Goal: Task Accomplishment & Management: Manage account settings

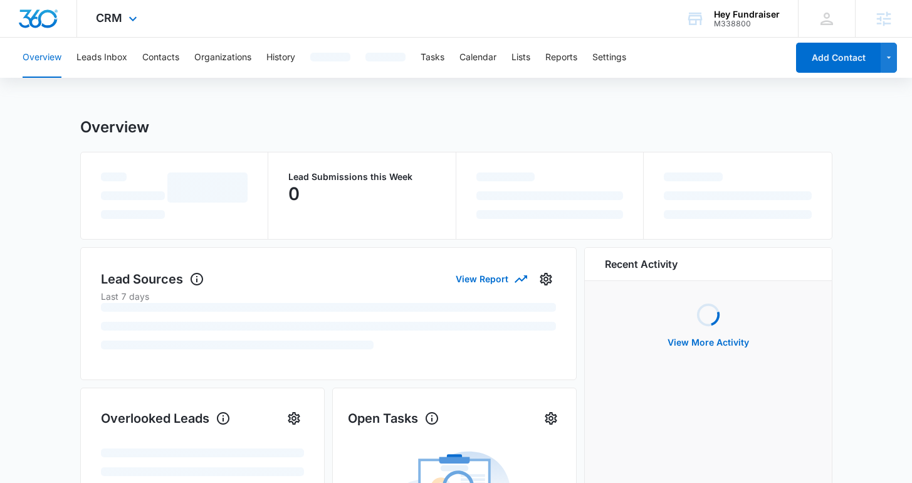
click at [117, 3] on div "CRM Apps Reputation Websites Forms CRM Email Social Shop Content Ads Intelligen…" at bounding box center [118, 18] width 82 height 37
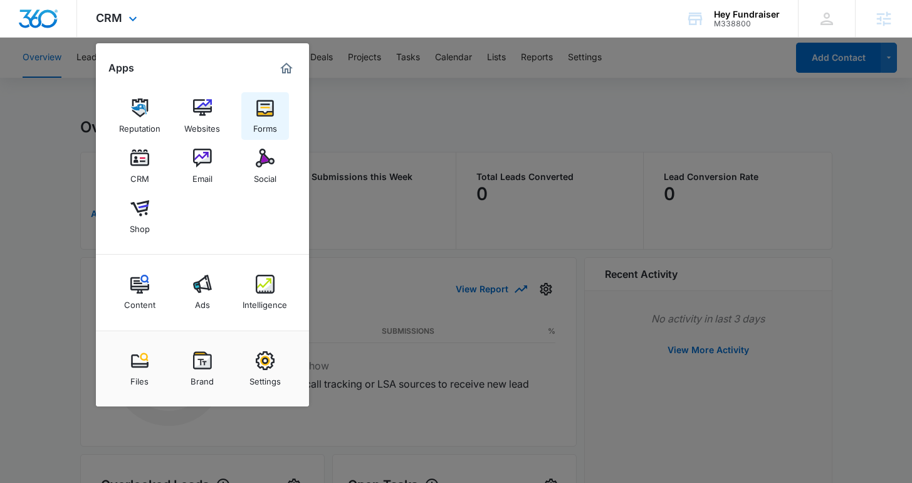
click at [250, 106] on link "Forms" at bounding box center [265, 116] width 48 height 48
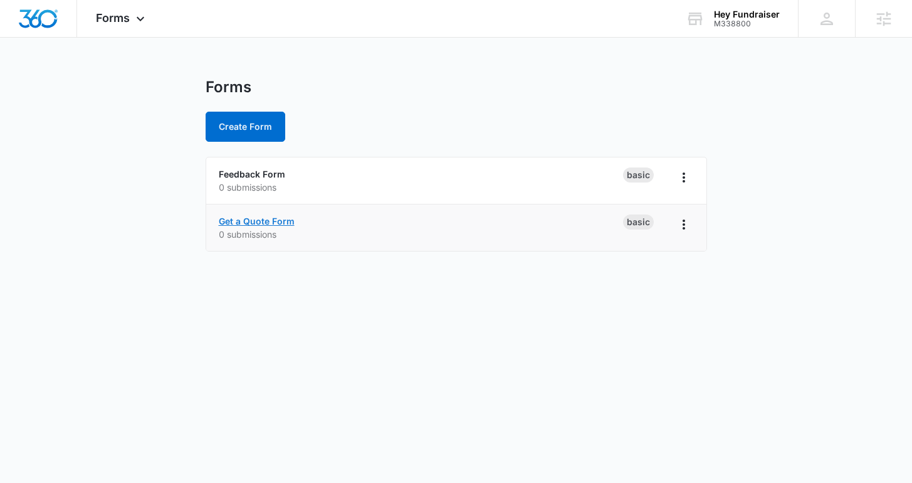
click at [248, 223] on link "Get a Quote Form" at bounding box center [257, 221] width 76 height 11
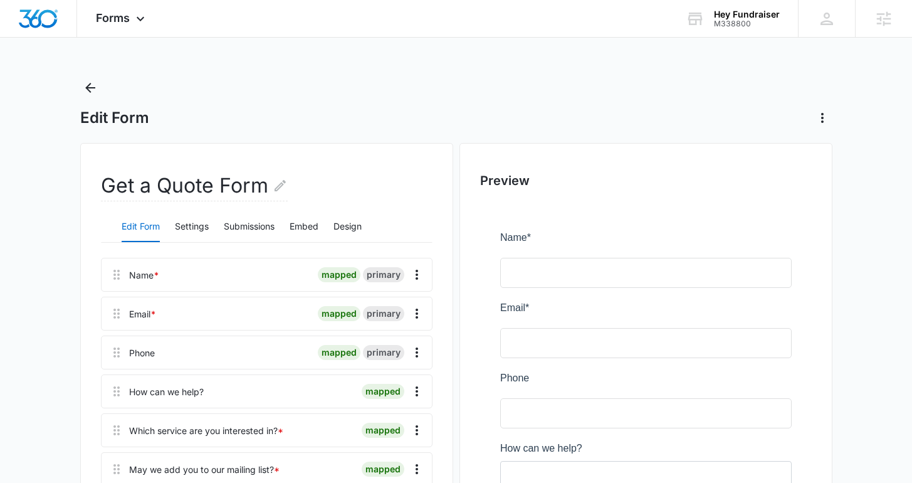
click at [212, 235] on div "Edit Form Settings Submissions Embed Design" at bounding box center [267, 226] width 332 height 31
click at [198, 224] on button "Settings" at bounding box center [192, 227] width 34 height 30
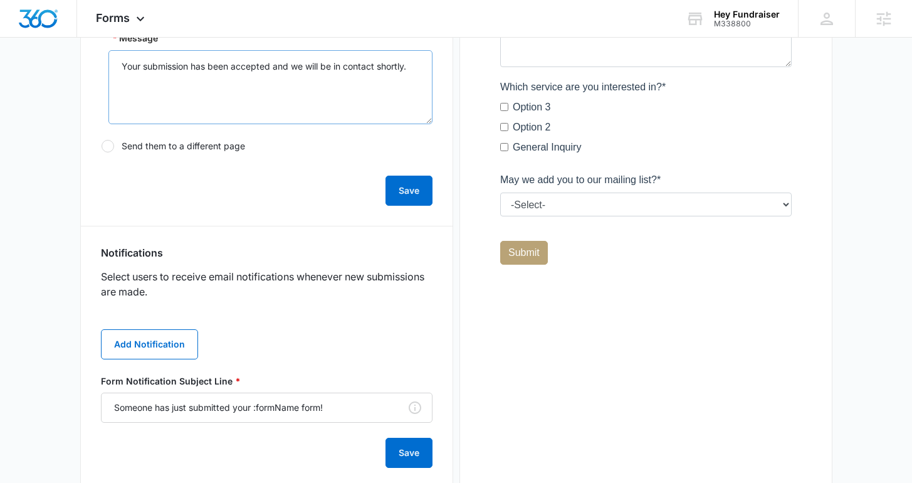
scroll to position [448, 0]
click at [152, 350] on button "Add Notification" at bounding box center [149, 343] width 97 height 30
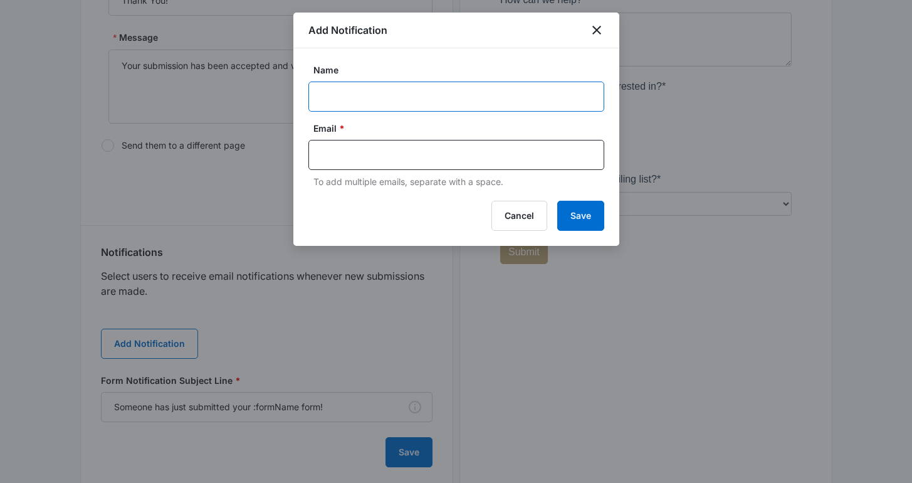
click at [362, 97] on input "Name" at bounding box center [456, 96] width 296 height 30
type input "Client Notification"
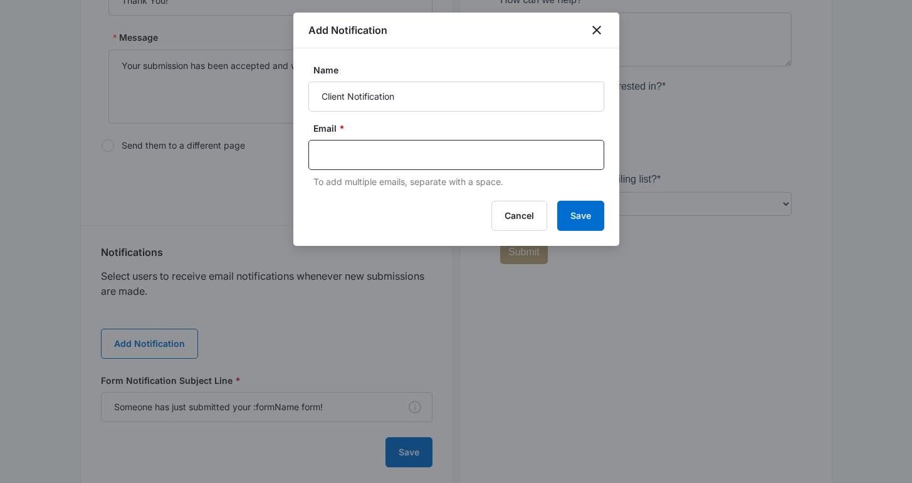
click at [387, 139] on div "Email * To add multiple emails, separate with a space." at bounding box center [456, 155] width 296 height 66
click at [376, 157] on input "text" at bounding box center [458, 154] width 272 height 19
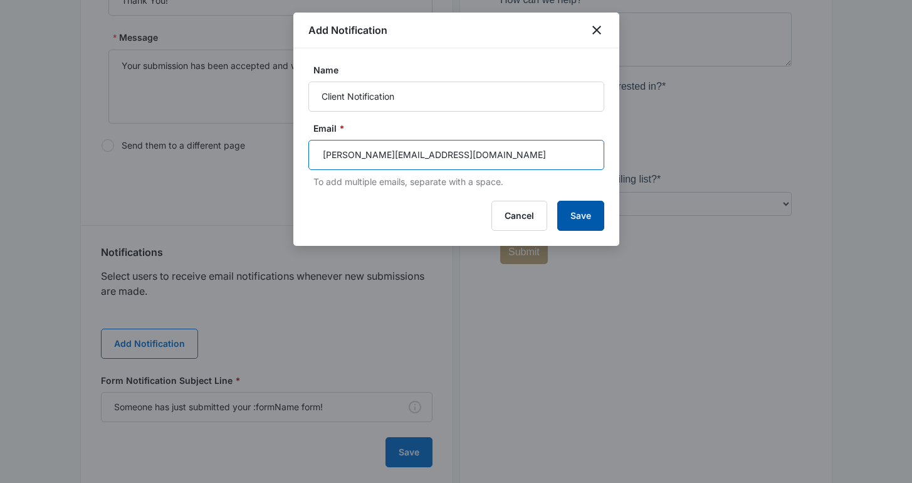
type input "[PERSON_NAME][EMAIL_ADDRESS][DOMAIN_NAME]"
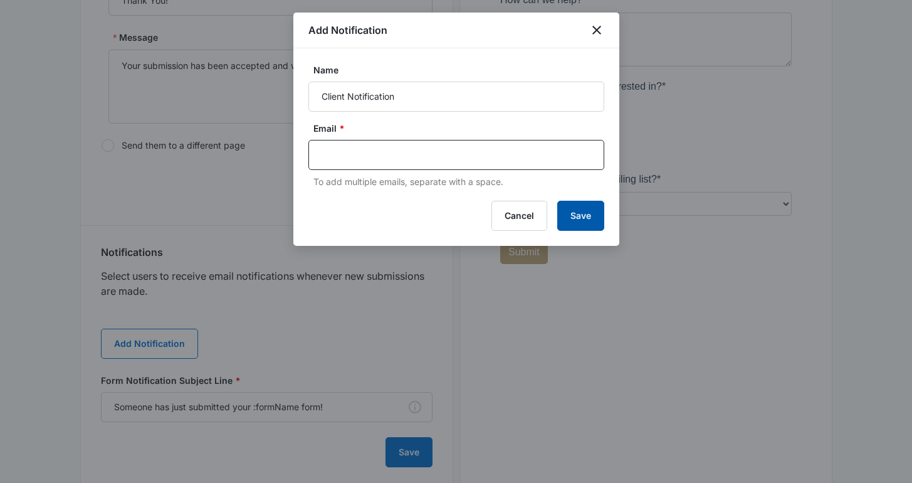
click at [580, 218] on button "Save" at bounding box center [580, 216] width 47 height 30
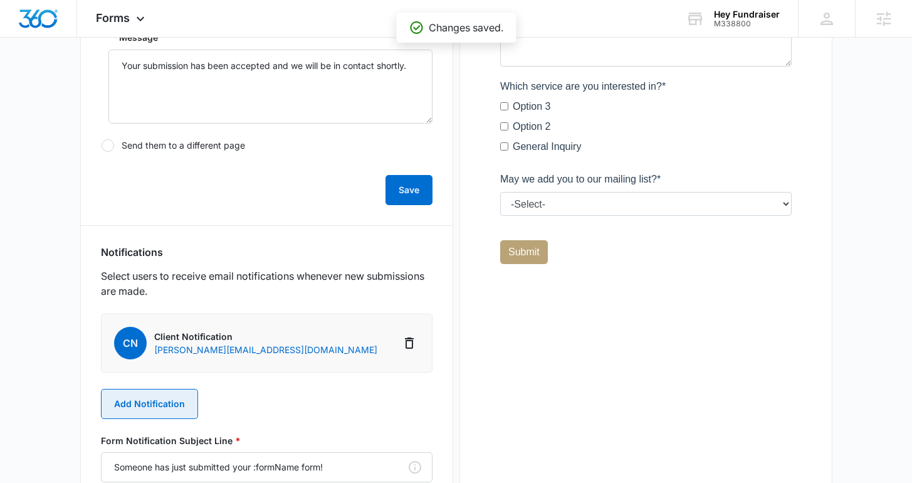
click at [158, 399] on button "Add Notification" at bounding box center [149, 404] width 97 height 30
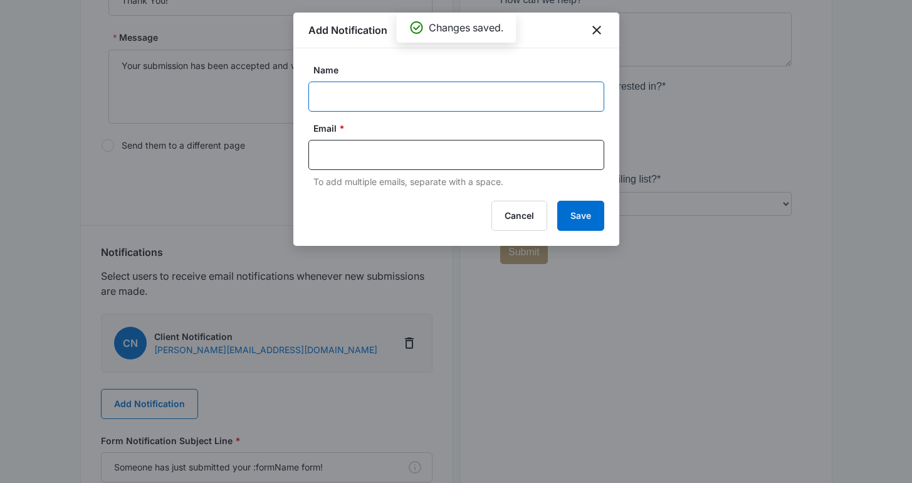
click at [320, 93] on input "Name" at bounding box center [456, 96] width 296 height 30
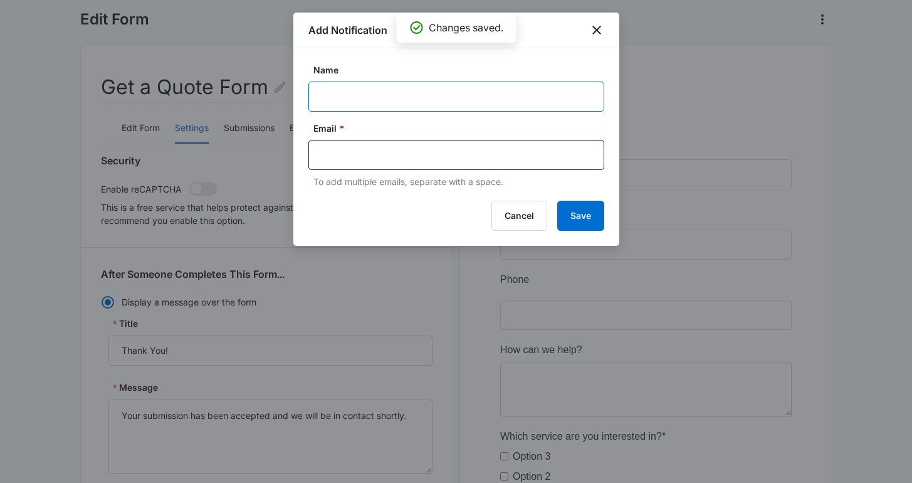
scroll to position [0, 0]
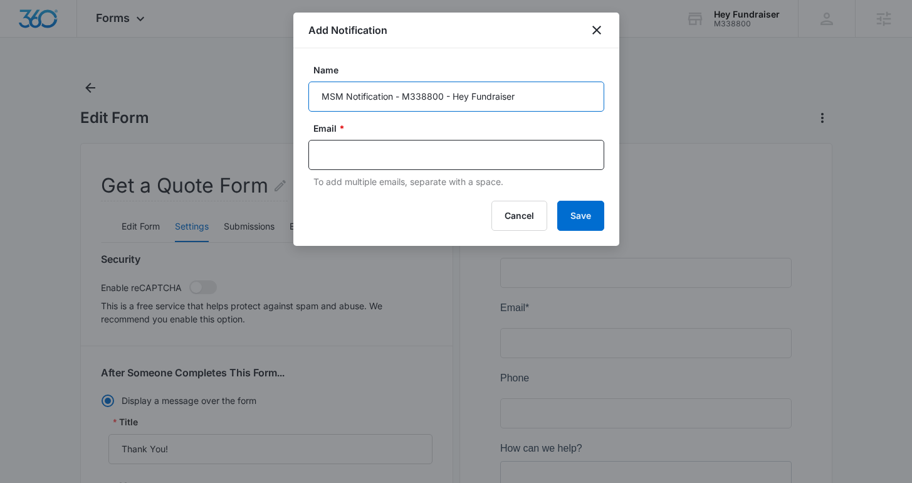
type input "MSM Notification - M338800 - Hey Fundraiser"
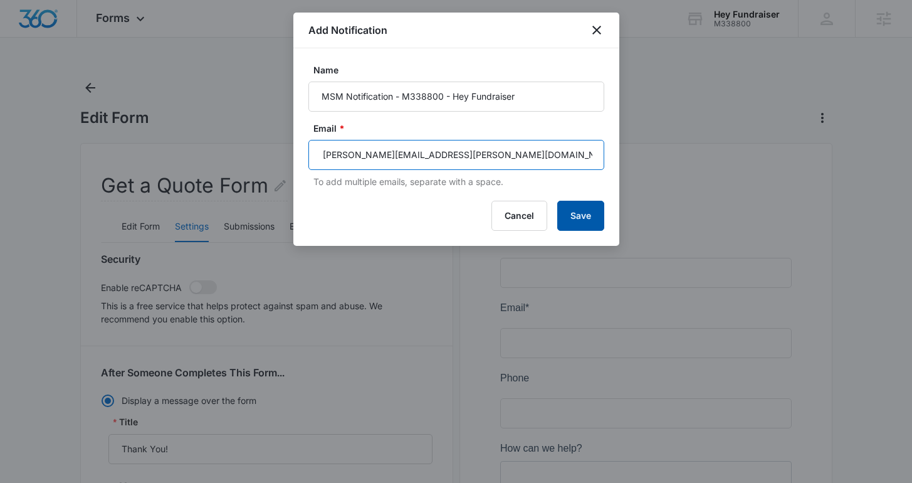
type input "[PERSON_NAME][EMAIL_ADDRESS][PERSON_NAME][DOMAIN_NAME]"
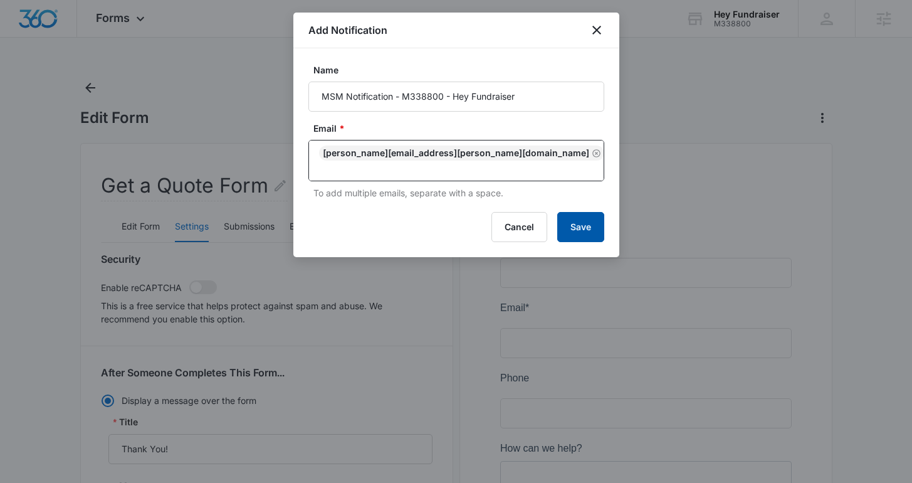
click at [581, 218] on button "Save" at bounding box center [580, 227] width 47 height 30
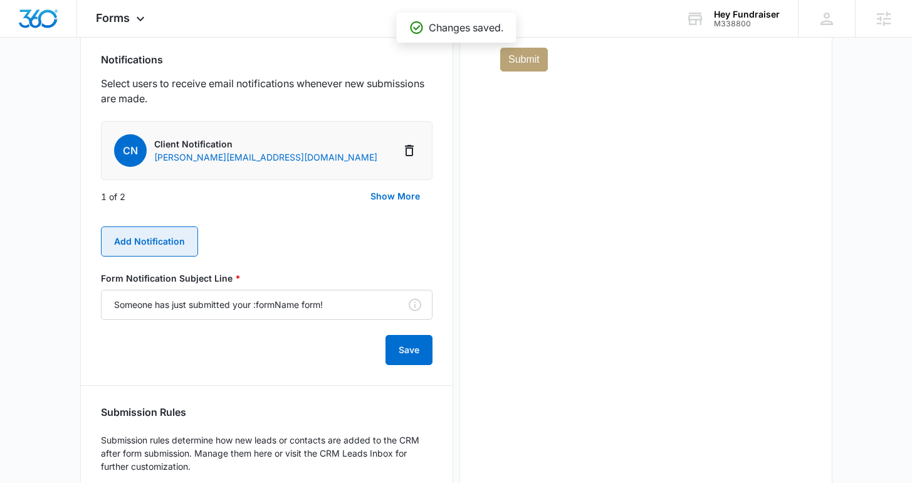
scroll to position [722, 0]
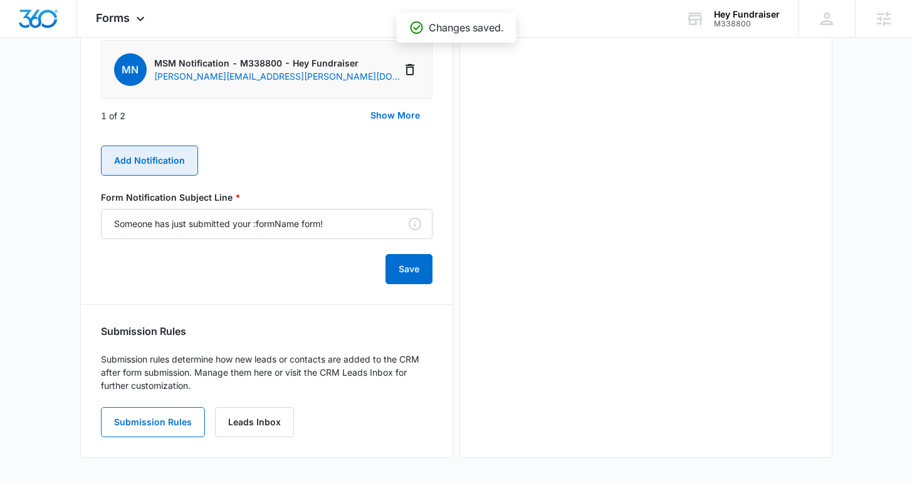
click at [156, 165] on button "Add Notification" at bounding box center [149, 160] width 97 height 30
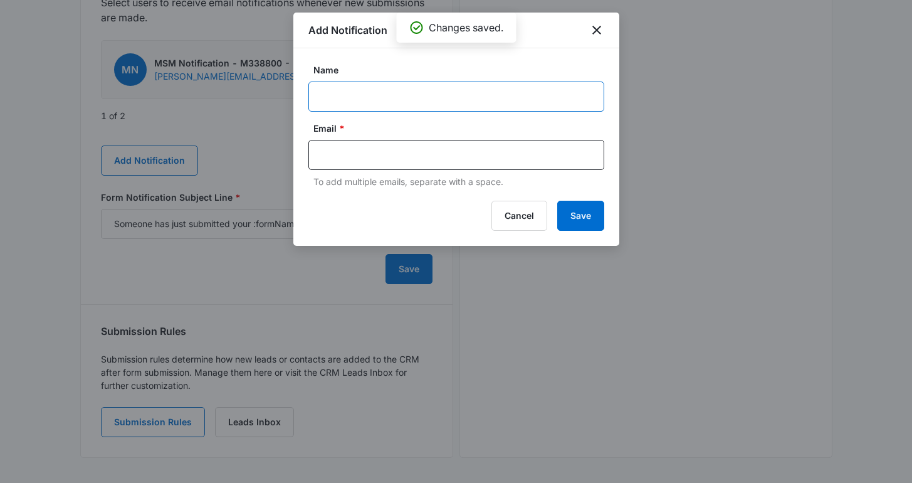
click at [386, 108] on input "Name" at bounding box center [456, 96] width 296 height 30
type input "MSM Notification - M338800 - Hey Fundraiser"
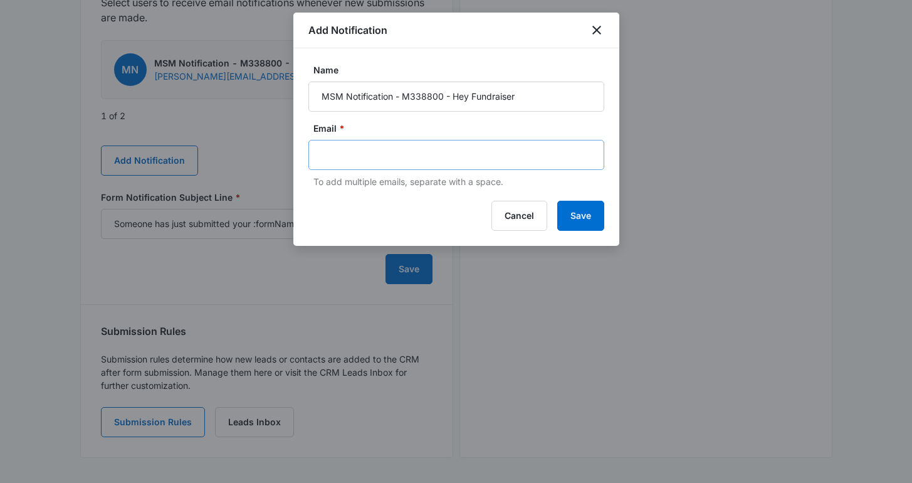
click at [408, 164] on div at bounding box center [456, 155] width 296 height 30
click at [381, 149] on input "text" at bounding box center [458, 154] width 272 height 19
type input "[PERSON_NAME][EMAIL_ADDRESS][PERSON_NAME][DOMAIN_NAME]"
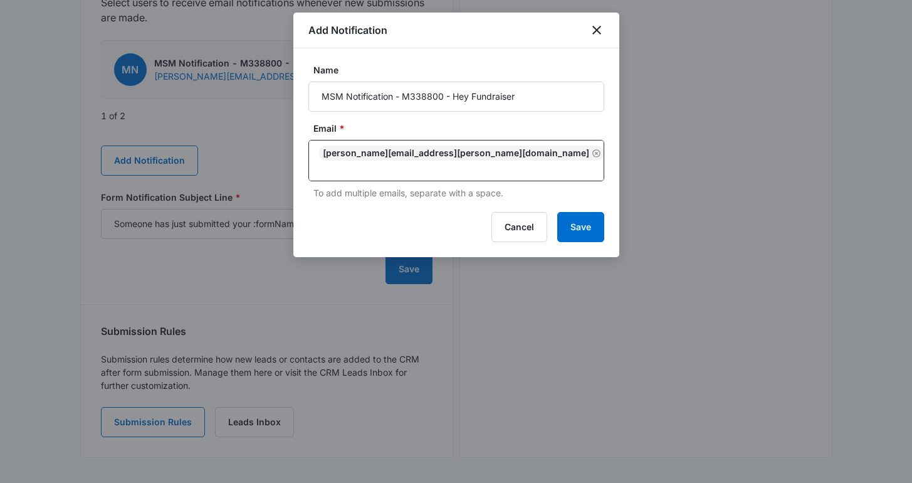
click at [602, 231] on div "Add Notification Name MSM Notification - M338800 - Hey Fundraiser Email * [PERS…" at bounding box center [456, 135] width 326 height 244
click at [590, 222] on button "Save" at bounding box center [580, 227] width 47 height 30
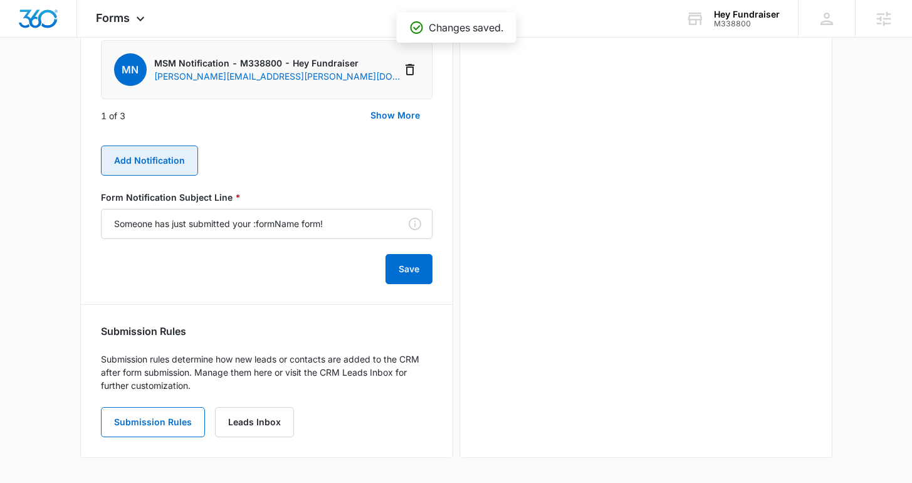
scroll to position [0, 0]
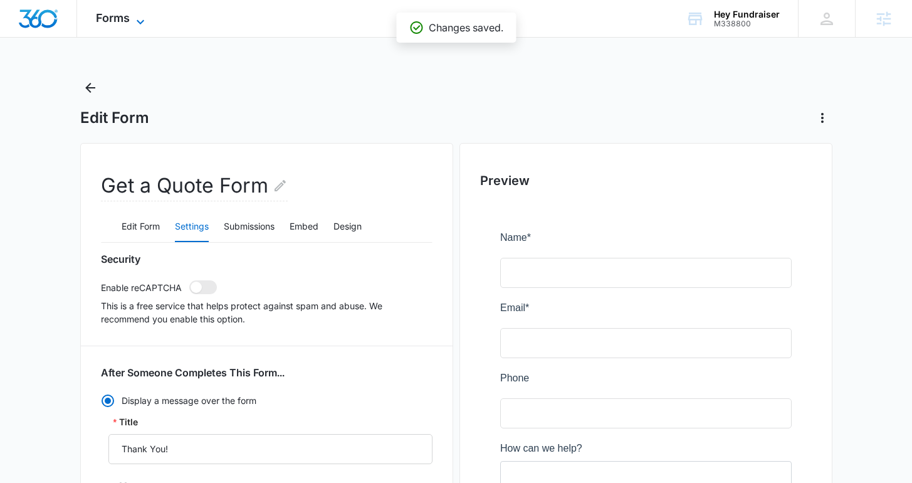
click at [108, 11] on span "Forms" at bounding box center [113, 17] width 34 height 13
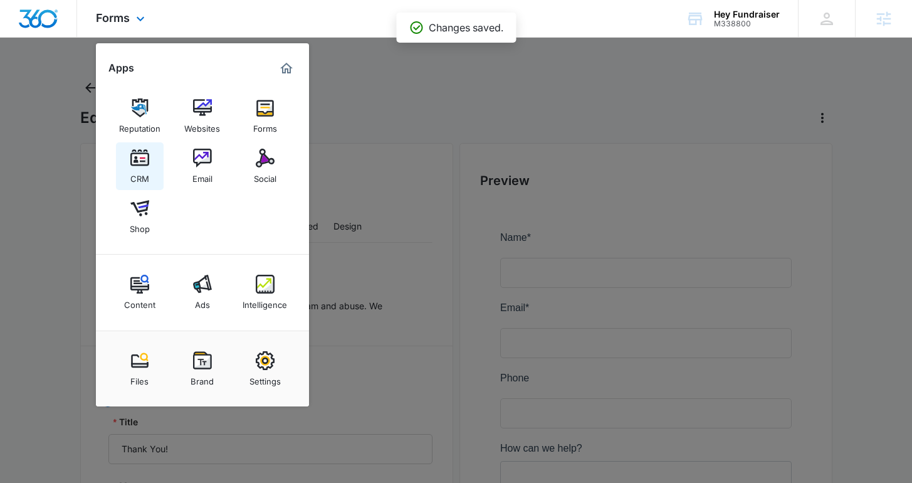
click at [134, 171] on div "CRM" at bounding box center [139, 175] width 19 height 16
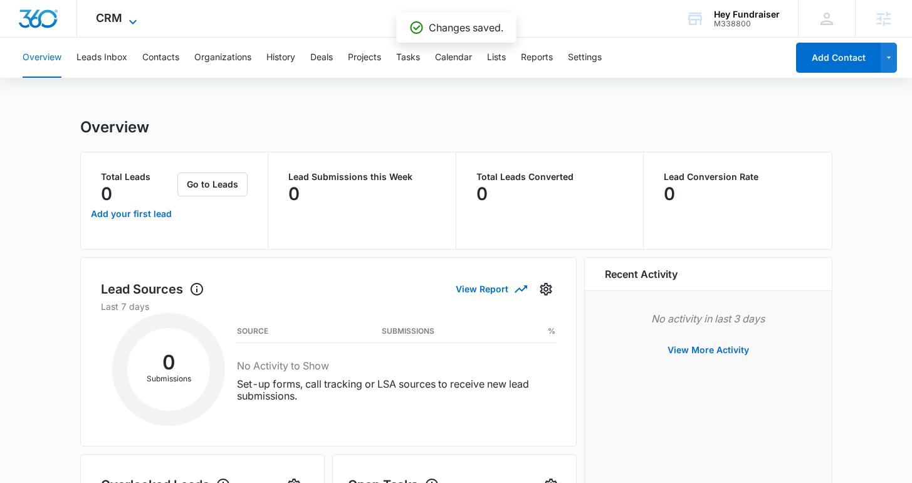
click at [135, 22] on icon at bounding box center [132, 21] width 15 height 15
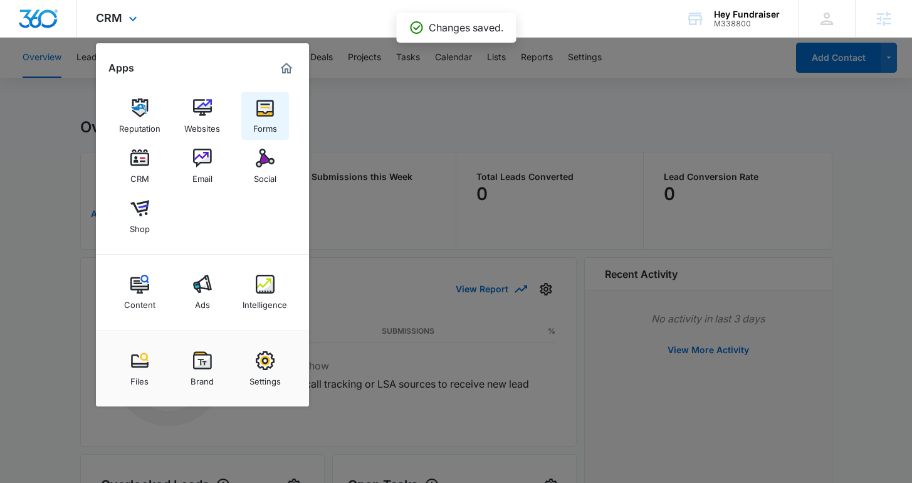
click at [246, 107] on link "Forms" at bounding box center [265, 116] width 48 height 48
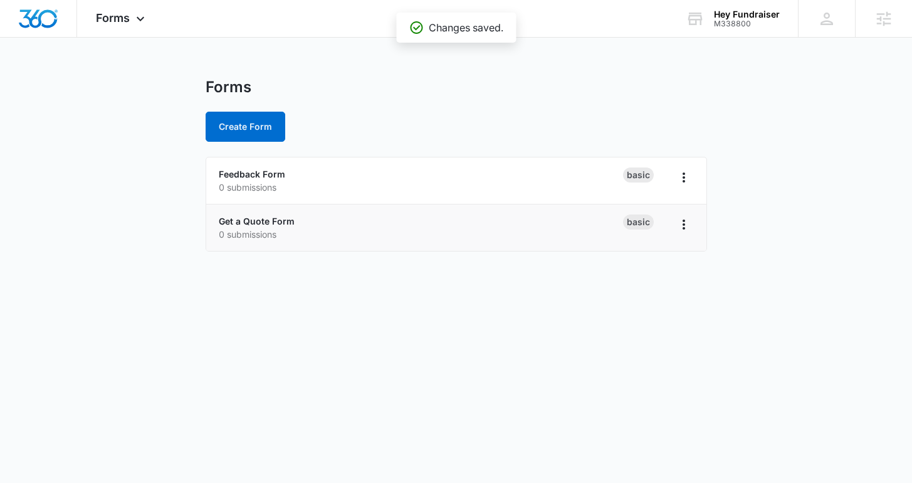
click at [258, 214] on div "Get a Quote Form 0 submissions" at bounding box center [421, 227] width 404 height 26
click at [258, 220] on link "Get a Quote Form" at bounding box center [257, 221] width 76 height 11
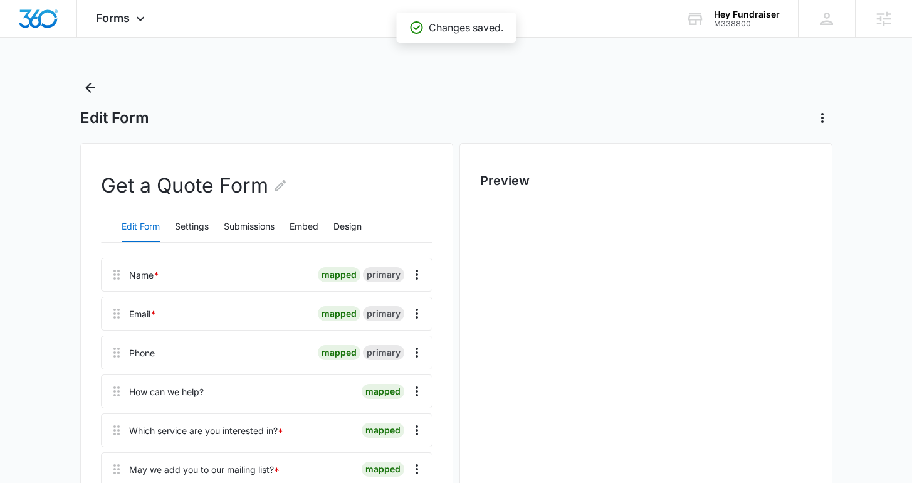
scroll to position [175, 0]
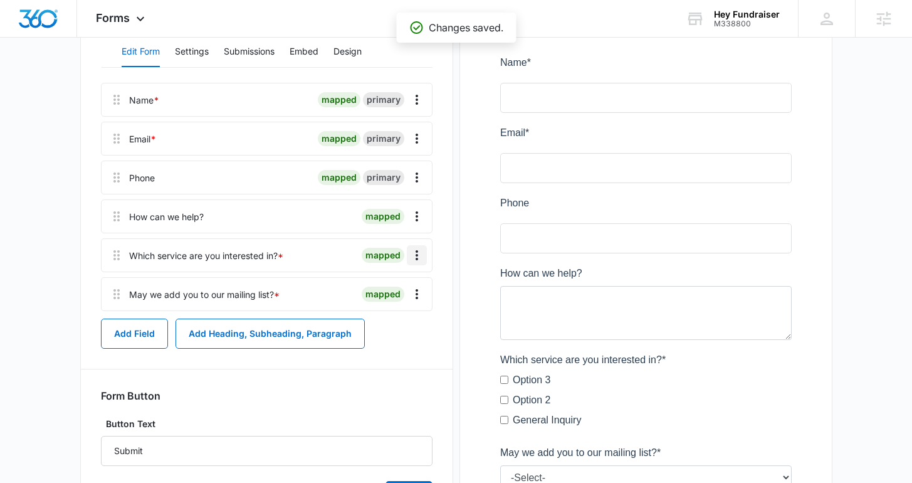
click at [412, 251] on icon "Overflow Menu" at bounding box center [416, 255] width 15 height 15
click at [398, 308] on button "Delete" at bounding box center [390, 309] width 71 height 19
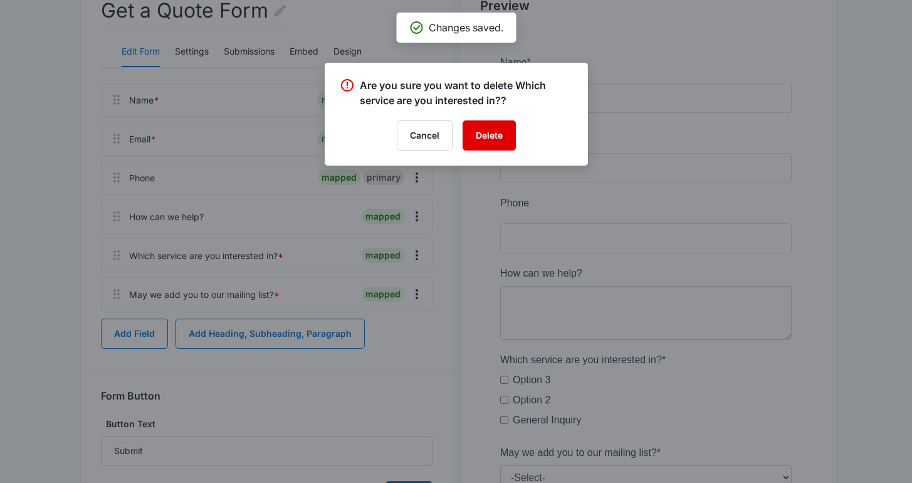
click at [491, 131] on button "Delete" at bounding box center [489, 135] width 53 height 30
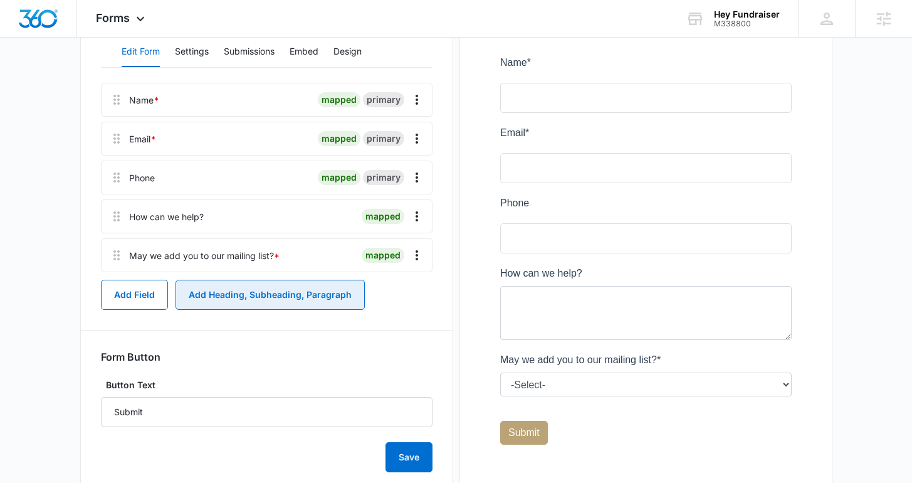
scroll to position [0, 0]
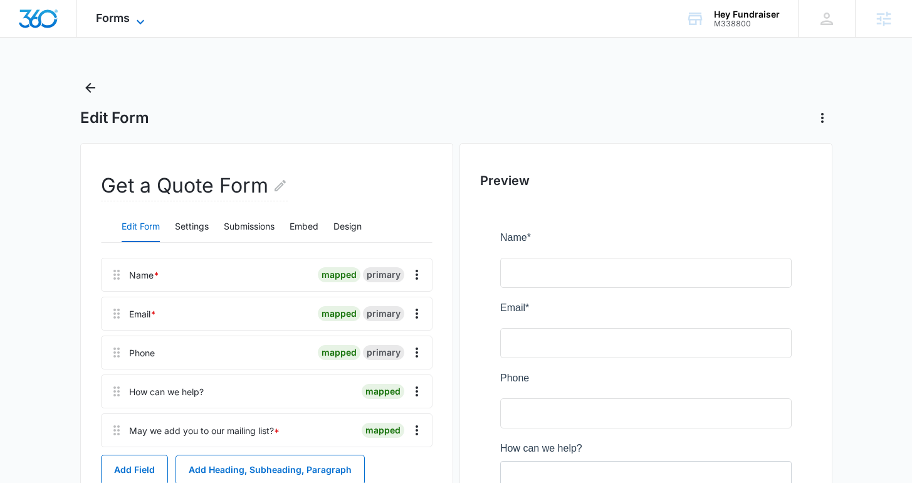
click at [125, 23] on span "Forms" at bounding box center [113, 17] width 34 height 13
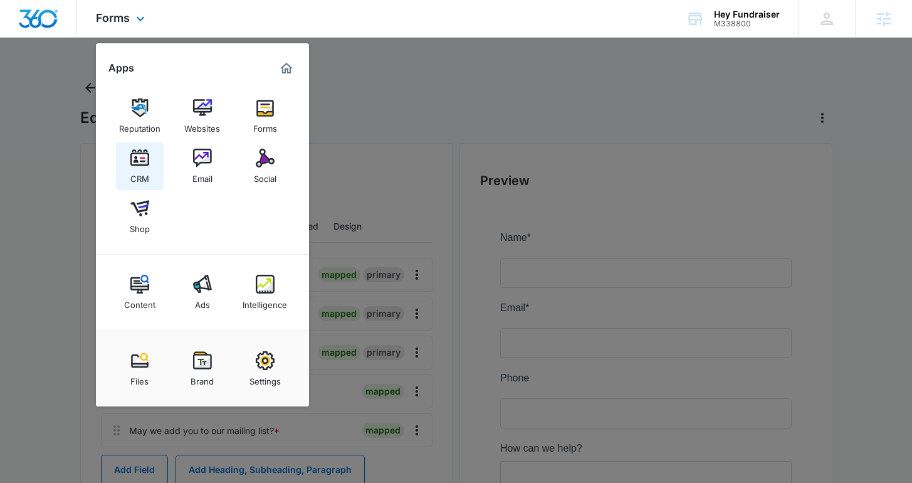
click at [154, 171] on link "CRM" at bounding box center [140, 166] width 48 height 48
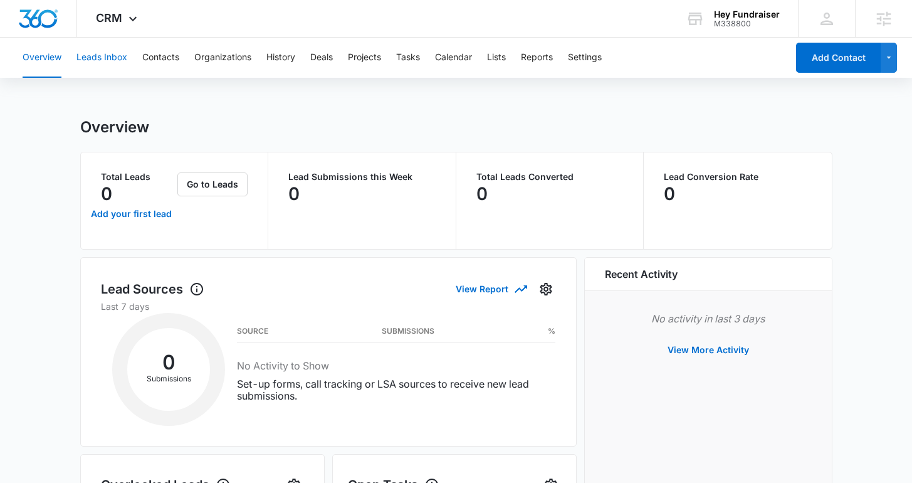
click at [89, 61] on button "Leads Inbox" at bounding box center [101, 58] width 51 height 40
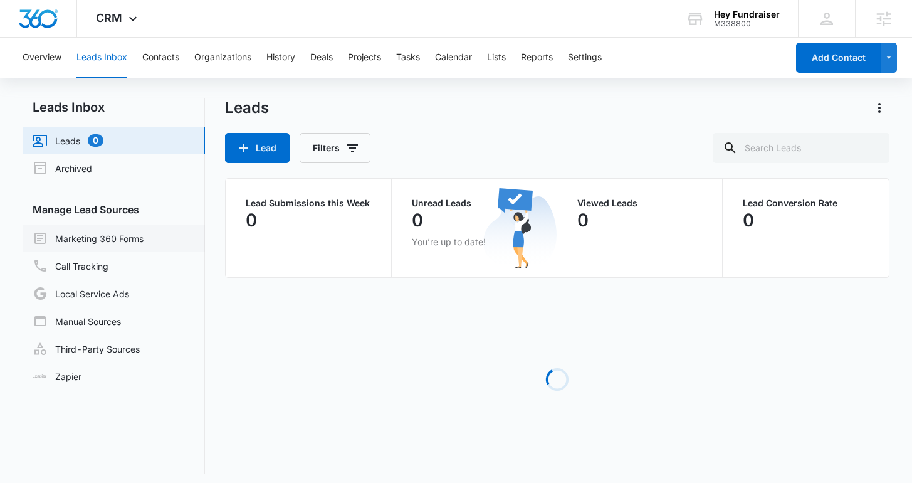
click at [115, 246] on link "Marketing 360 Forms" at bounding box center [88, 238] width 111 height 15
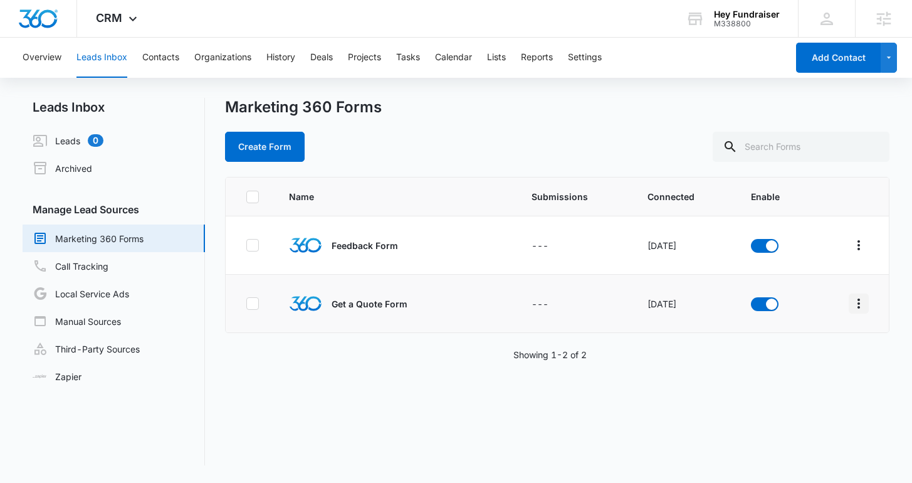
click at [858, 308] on icon "Overflow Menu" at bounding box center [858, 303] width 15 height 15
click at [802, 377] on div "Field Mapping" at bounding box center [802, 376] width 71 height 9
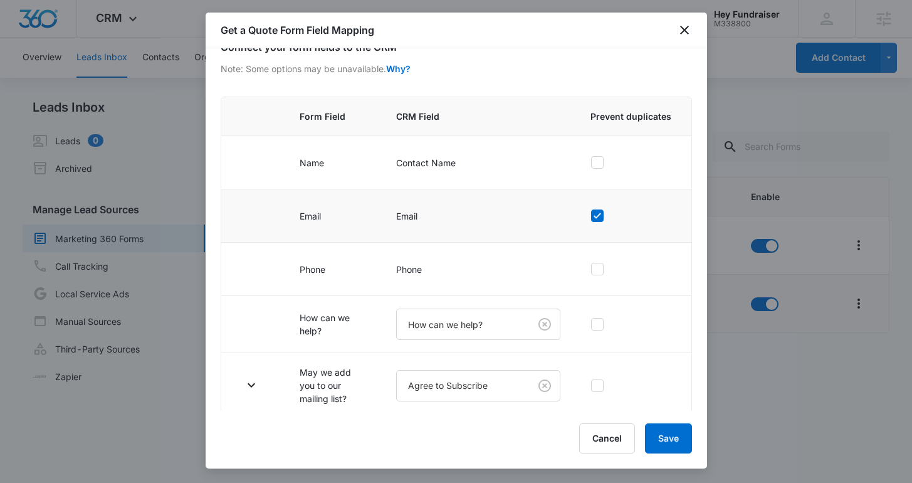
scroll to position [80, 0]
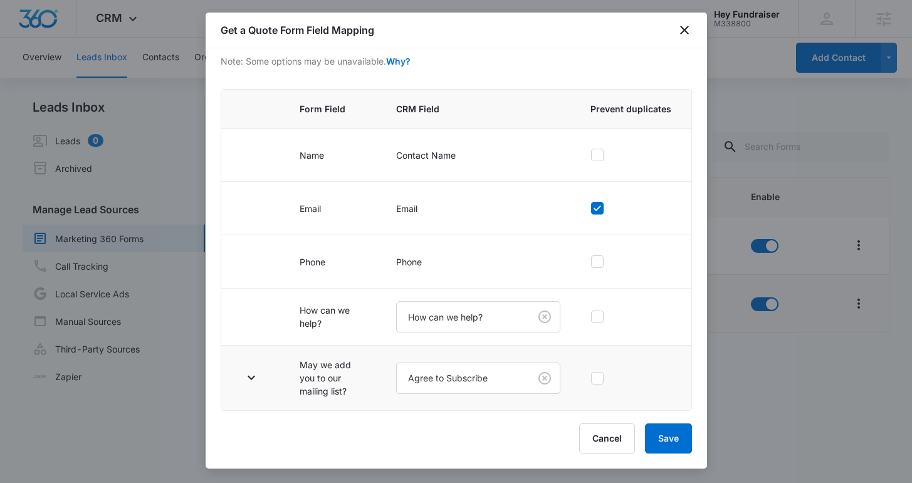
click at [248, 389] on td at bounding box center [252, 377] width 63 height 65
click at [249, 379] on icon "button" at bounding box center [251, 377] width 15 height 15
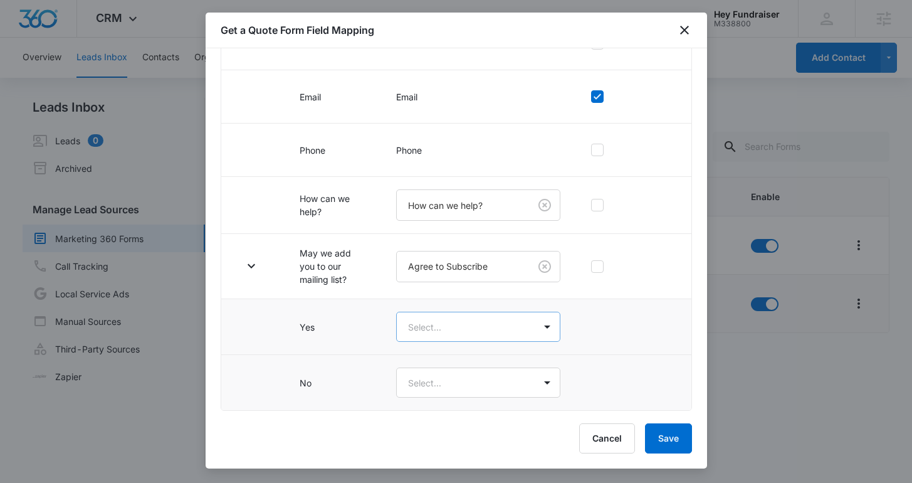
click at [438, 335] on body "CRM Apps Reputation Websites Forms CRM Email Social Shop Content Ads Intelligen…" at bounding box center [456, 241] width 912 height 483
click at [438, 367] on div "Yes" at bounding box center [478, 370] width 133 height 13
click at [438, 384] on body "CRM Apps Reputation Websites Forms CRM Email Social Shop Content Ads Intelligen…" at bounding box center [456, 241] width 912 height 483
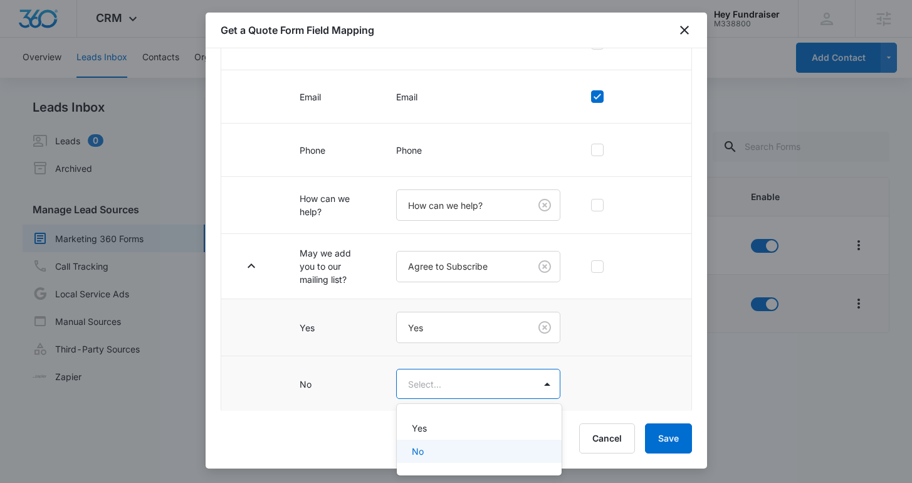
click at [443, 448] on div "No" at bounding box center [478, 450] width 133 height 13
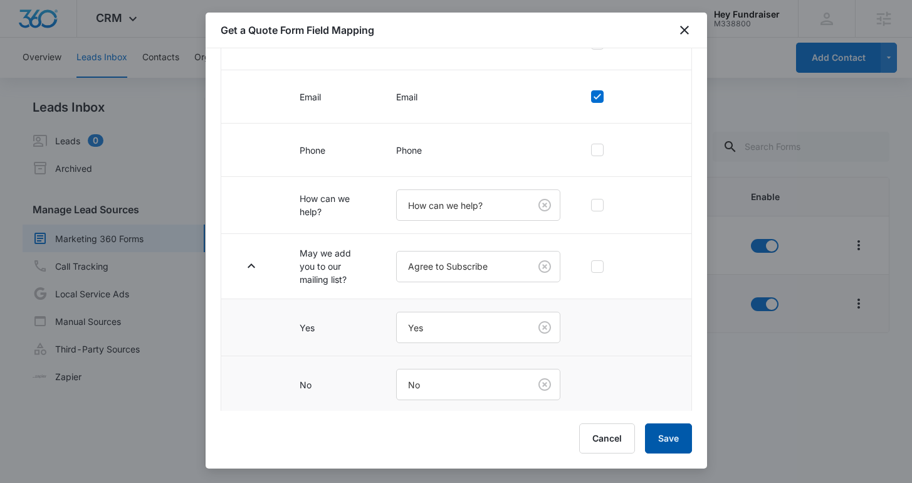
click at [661, 438] on button "Save" at bounding box center [668, 438] width 47 height 30
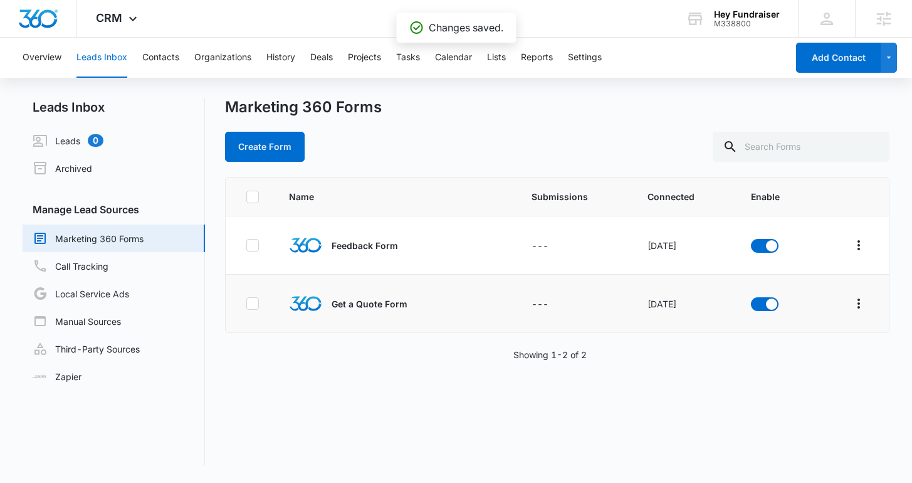
click at [489, 61] on div "Overview Leads Inbox Contacts Organizations History Deals Projects Tasks Calend…" at bounding box center [401, 58] width 772 height 40
click at [499, 60] on button "Lists" at bounding box center [496, 58] width 19 height 40
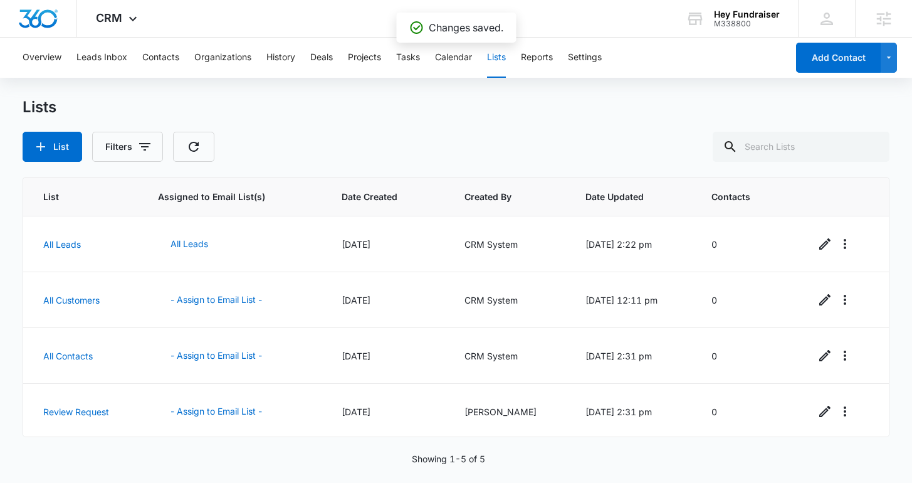
scroll to position [58, 0]
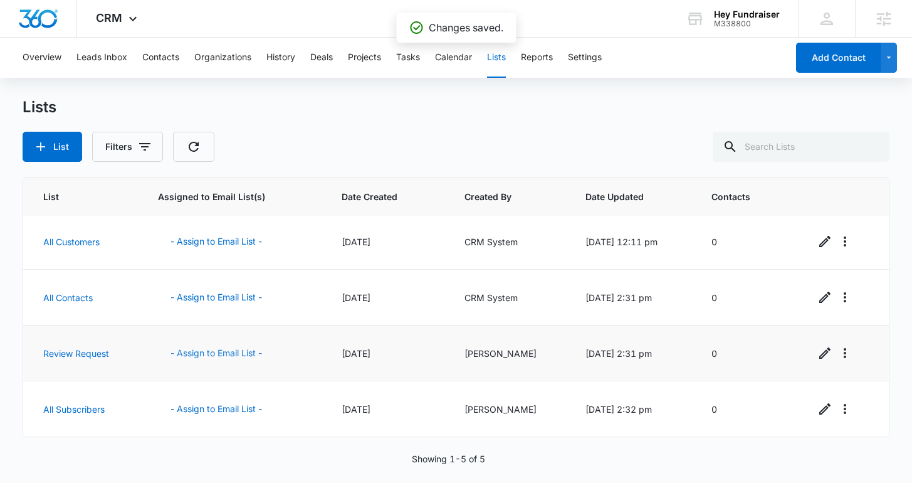
click at [220, 350] on button "- Assign to Email List -" at bounding box center [216, 353] width 117 height 30
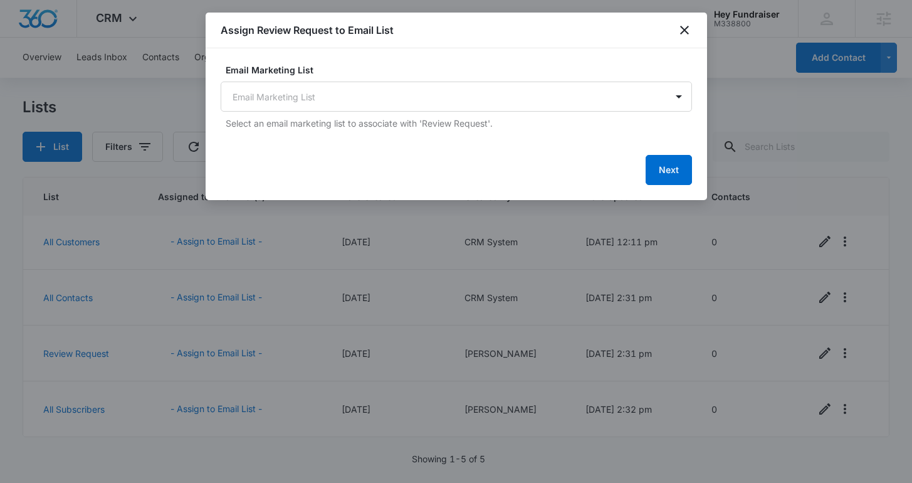
click at [441, 112] on div "Email Marketing List Email Marketing List Select an email marketing list to ass…" at bounding box center [456, 96] width 471 height 66
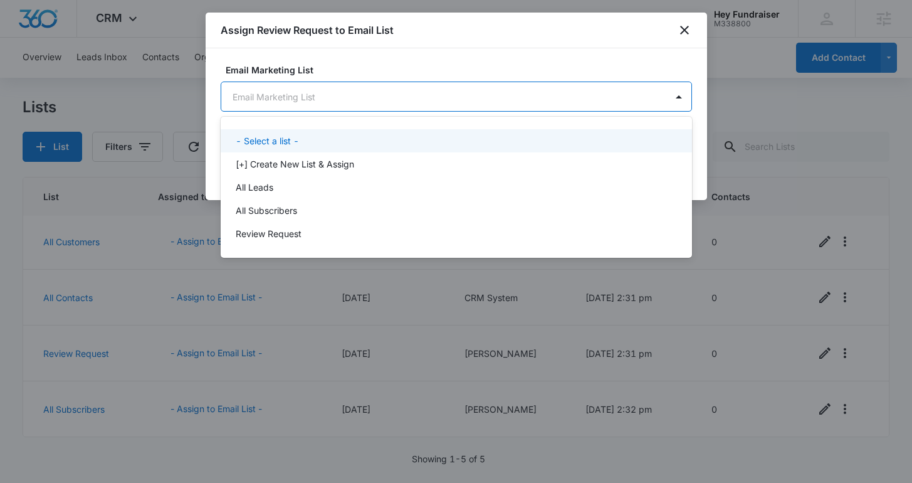
click at [443, 103] on body "CRM Apps Reputation Websites Forms CRM Email Social Shop Content Ads Intelligen…" at bounding box center [456, 241] width 912 height 483
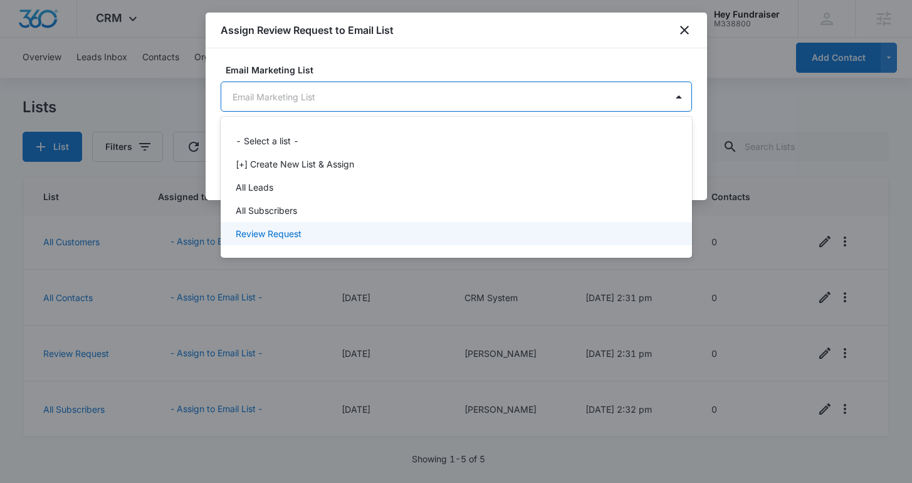
click at [408, 234] on div "Review Request" at bounding box center [455, 233] width 439 height 13
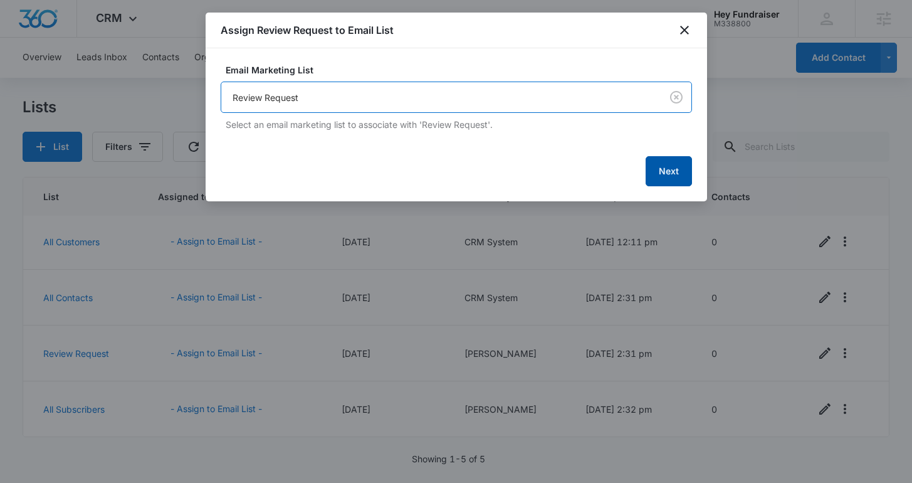
click at [664, 167] on button "Next" at bounding box center [669, 171] width 46 height 30
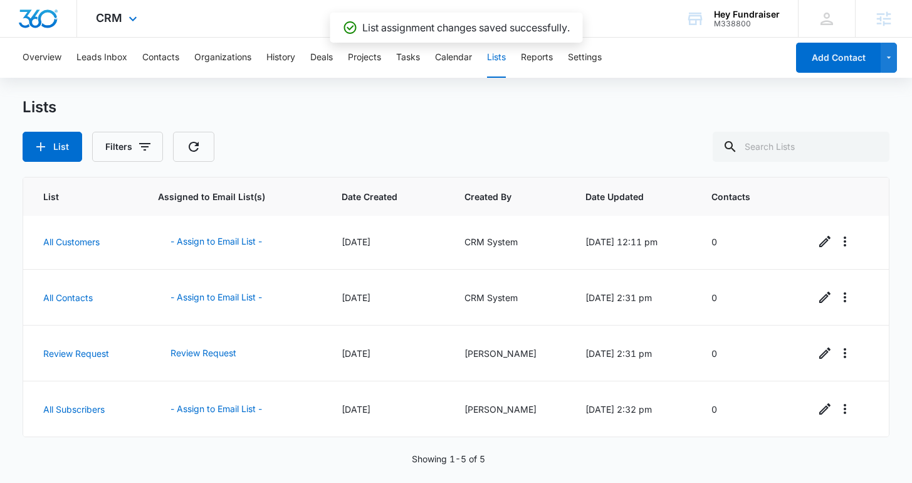
click at [129, 12] on div "CRM Apps Reputation Websites Forms CRM Email Social Shop Content Ads Intelligen…" at bounding box center [118, 18] width 82 height 37
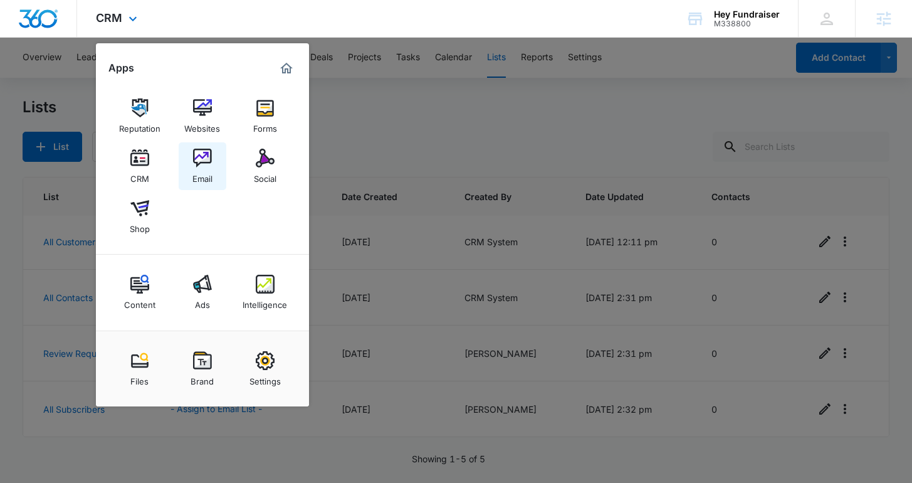
click at [206, 156] on img at bounding box center [202, 158] width 19 height 19
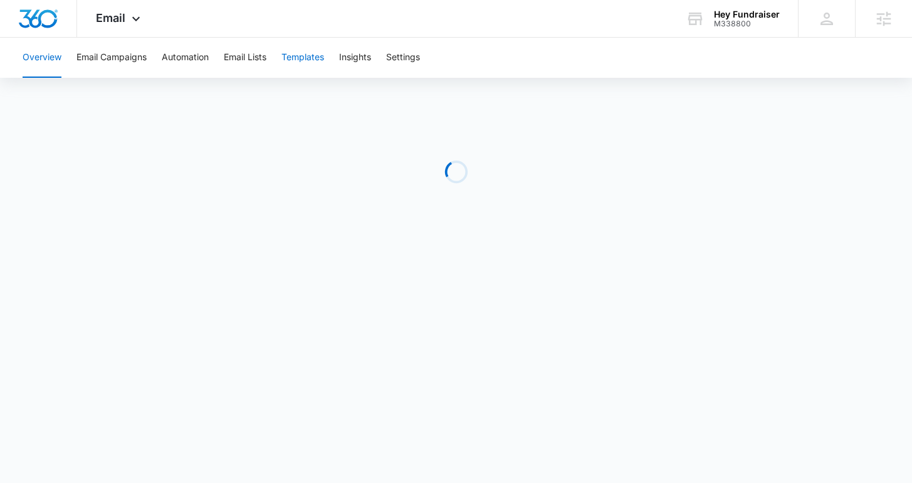
click at [315, 69] on button "Templates" at bounding box center [302, 58] width 43 height 40
click at [171, 58] on button "Automation" at bounding box center [185, 58] width 47 height 40
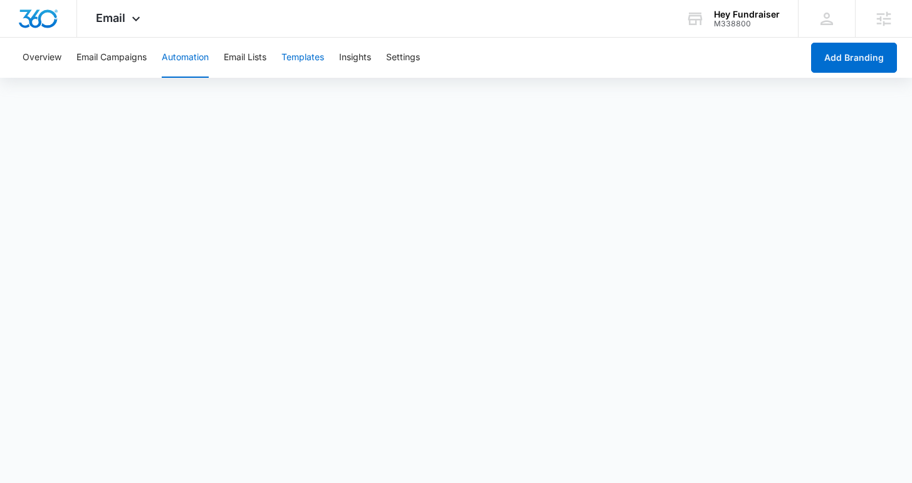
click at [308, 65] on button "Templates" at bounding box center [302, 58] width 43 height 40
click at [177, 53] on button "Automation" at bounding box center [185, 58] width 47 height 40
click at [121, 14] on span "Email" at bounding box center [110, 17] width 29 height 13
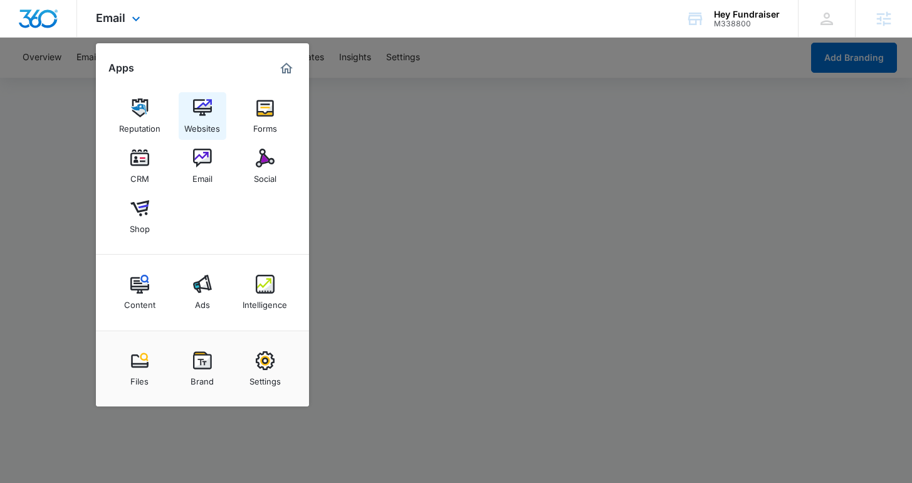
click at [206, 112] on img at bounding box center [202, 107] width 19 height 19
